Goal: Task Accomplishment & Management: Manage account settings

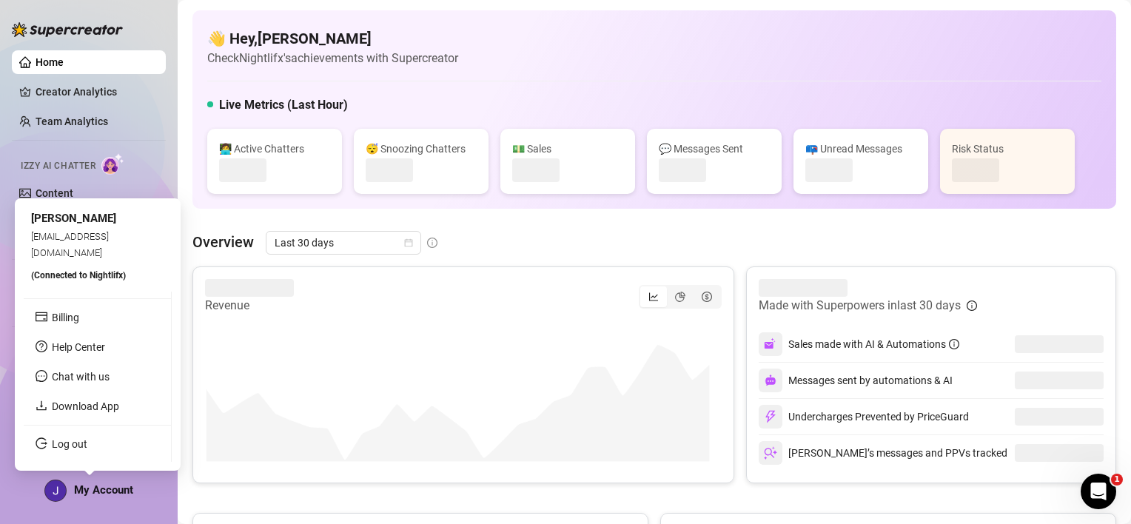
click at [89, 486] on span "My Account" at bounding box center [103, 490] width 59 height 13
click at [84, 446] on link "Log out" at bounding box center [70, 444] width 36 height 12
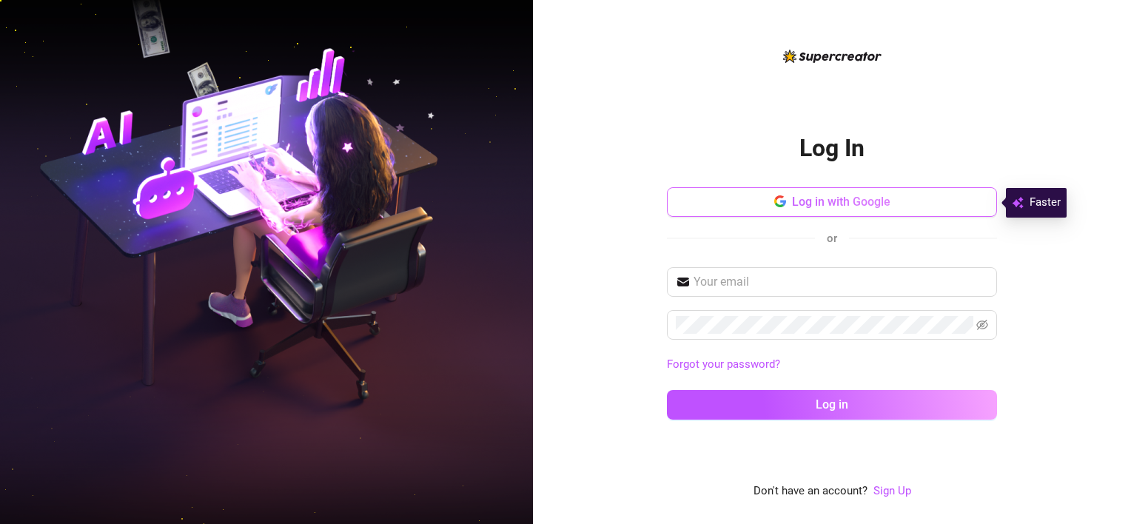
click at [769, 201] on button "Log in with Google" at bounding box center [832, 202] width 330 height 30
